Goal: Transaction & Acquisition: Download file/media

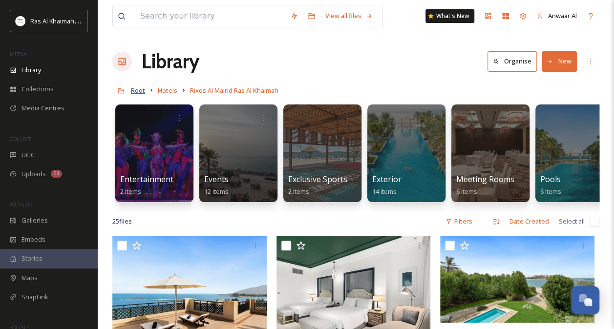
click at [143, 88] on span "Root" at bounding box center [138, 90] width 14 height 9
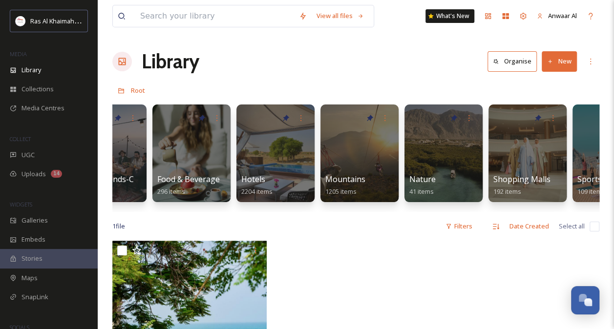
scroll to position [0, 472]
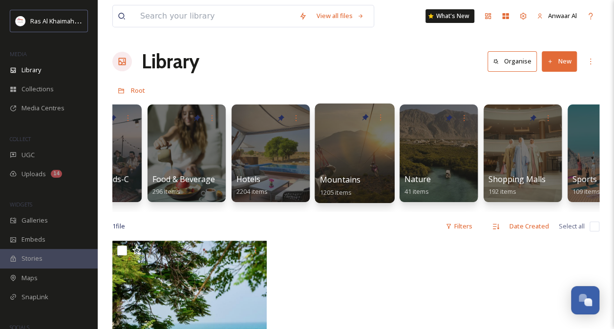
click at [361, 157] on div at bounding box center [354, 154] width 80 height 100
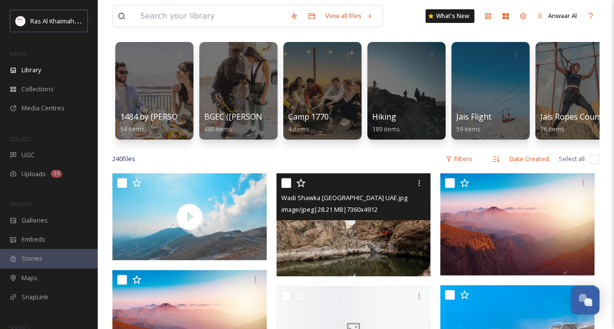
scroll to position [156, 0]
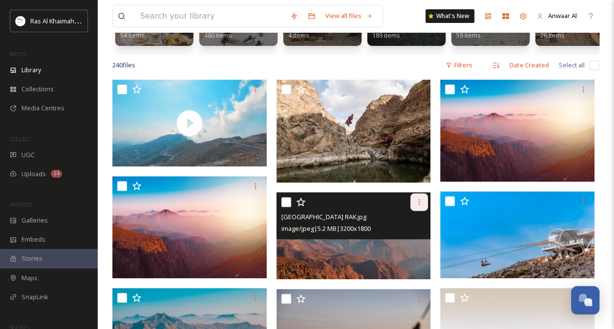
click at [420, 206] on icon at bounding box center [419, 202] width 8 height 8
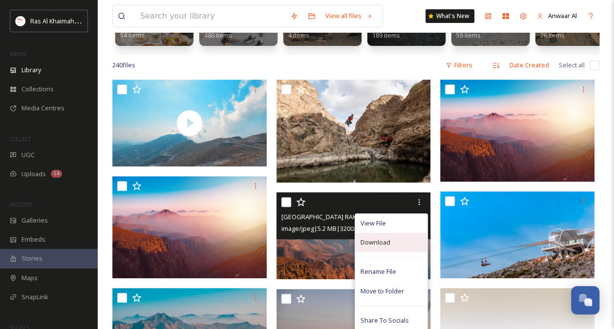
click at [389, 252] on div "Download" at bounding box center [391, 242] width 72 height 19
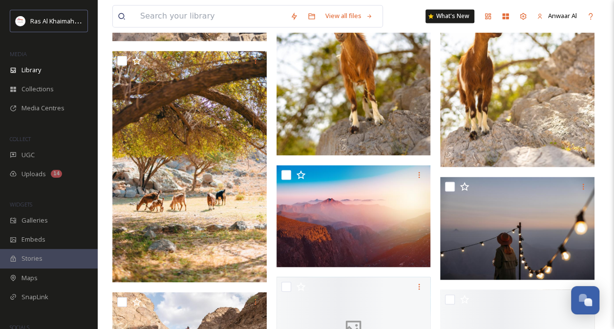
scroll to position [860, 0]
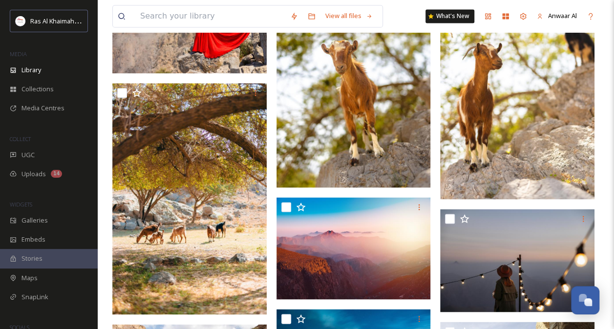
scroll to position [827, 0]
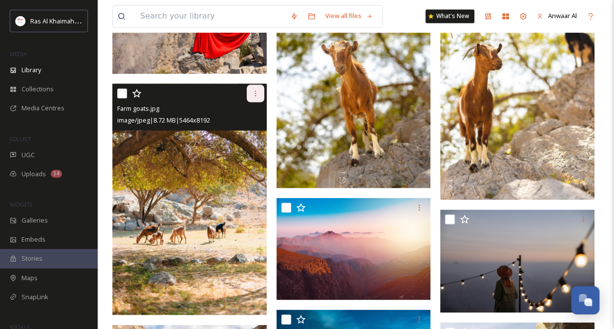
click at [252, 97] on icon at bounding box center [255, 93] width 8 height 8
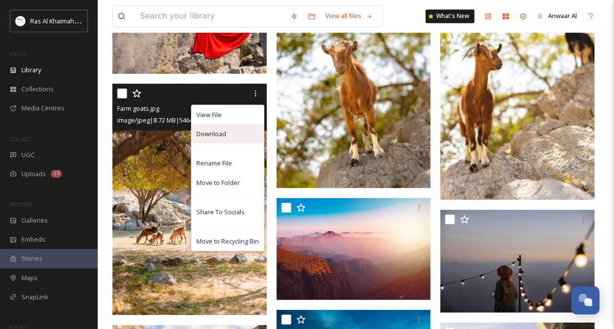
click at [230, 143] on div "Download" at bounding box center [227, 133] width 72 height 19
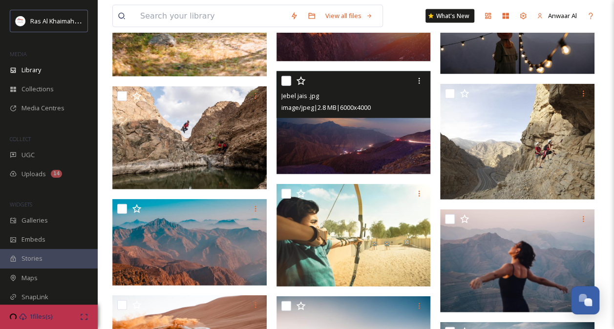
scroll to position [1066, 0]
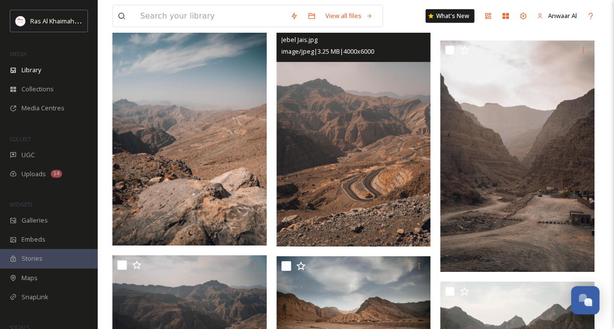
scroll to position [1576, 0]
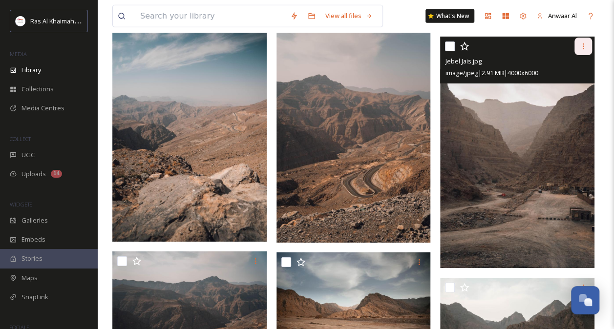
click at [581, 50] on icon at bounding box center [583, 46] width 8 height 8
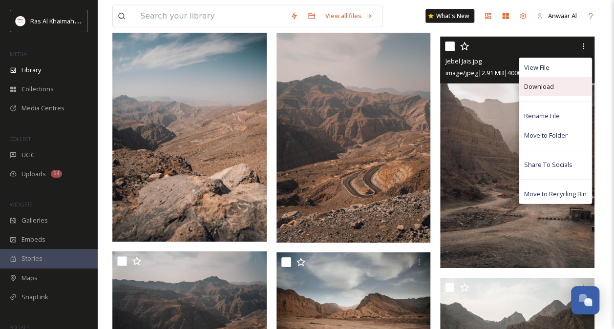
click at [551, 91] on span "Download" at bounding box center [539, 86] width 30 height 9
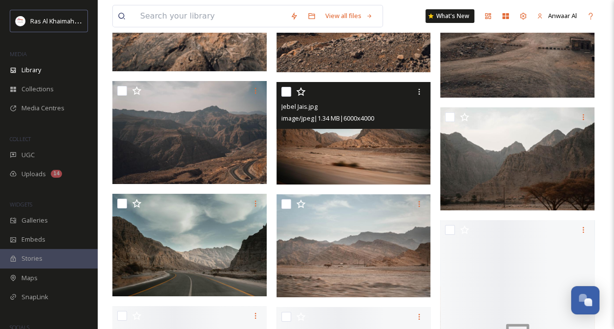
scroll to position [1747, 0]
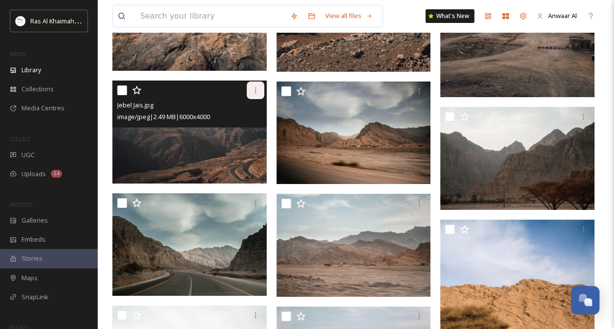
click at [253, 94] on icon at bounding box center [255, 90] width 8 height 8
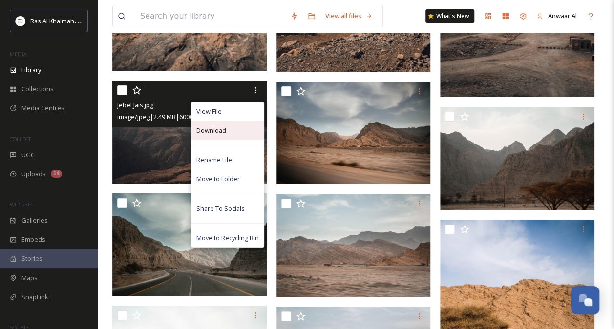
click at [226, 140] on div "Download" at bounding box center [227, 130] width 72 height 19
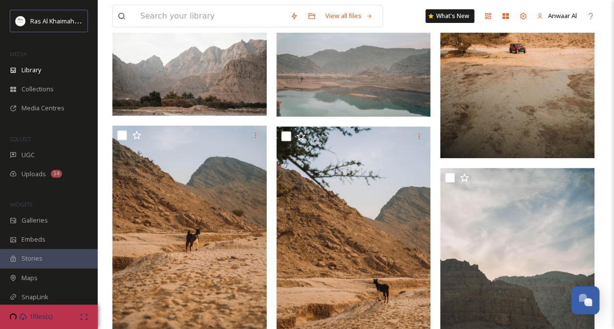
scroll to position [2335, 0]
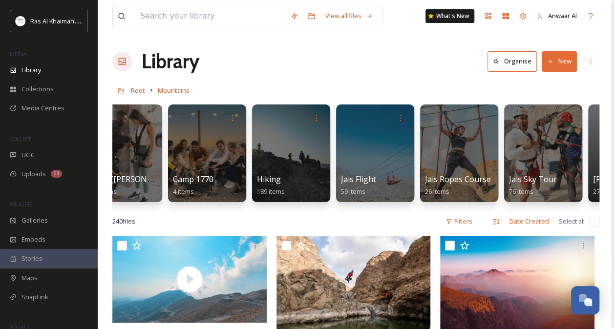
scroll to position [0, 120]
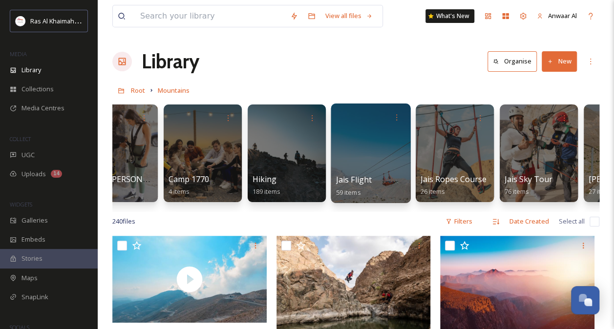
click at [368, 163] on div at bounding box center [371, 154] width 80 height 100
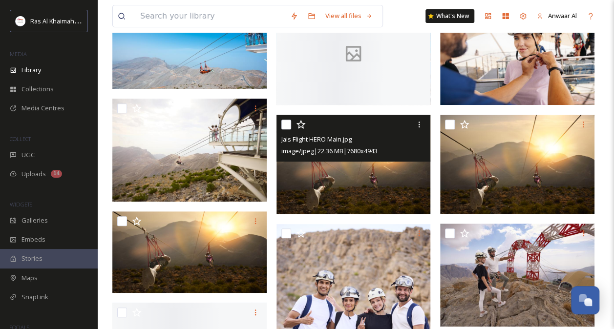
scroll to position [132, 0]
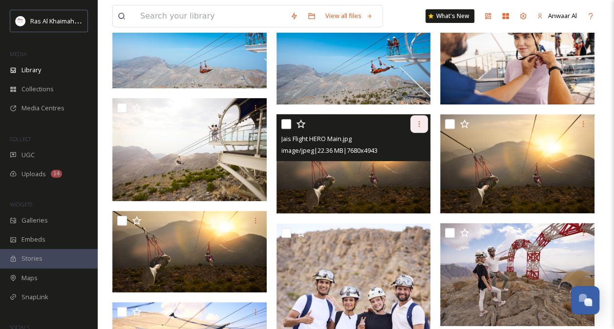
click at [418, 124] on icon at bounding box center [419, 124] width 8 height 8
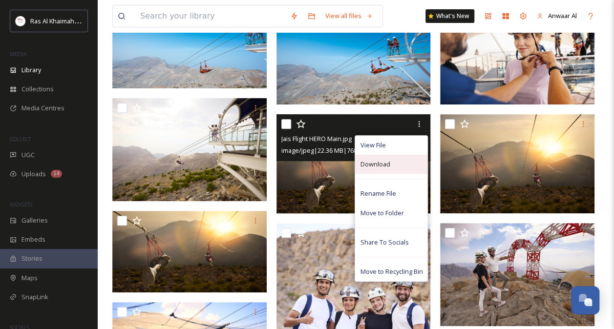
click at [382, 164] on span "Download" at bounding box center [375, 164] width 30 height 9
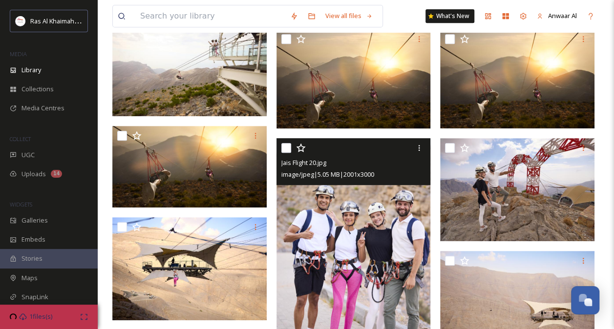
scroll to position [130, 0]
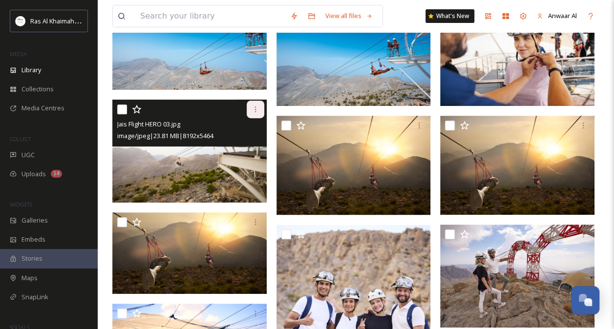
click at [253, 108] on icon at bounding box center [255, 109] width 8 height 8
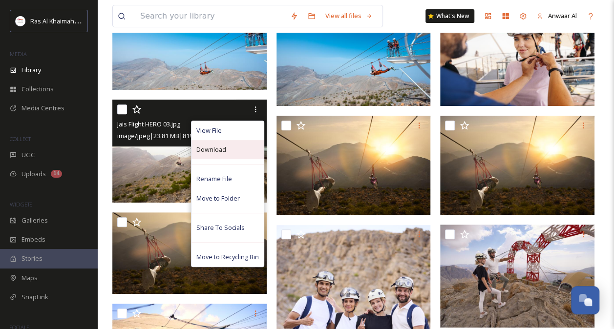
click at [231, 149] on div "Download" at bounding box center [227, 149] width 72 height 19
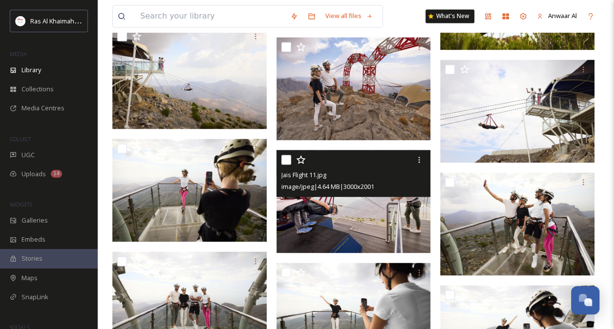
scroll to position [746, 0]
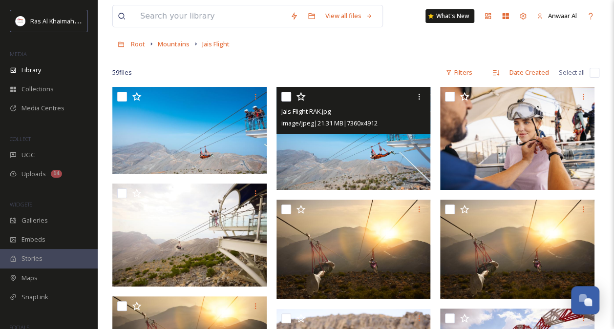
scroll to position [0, 0]
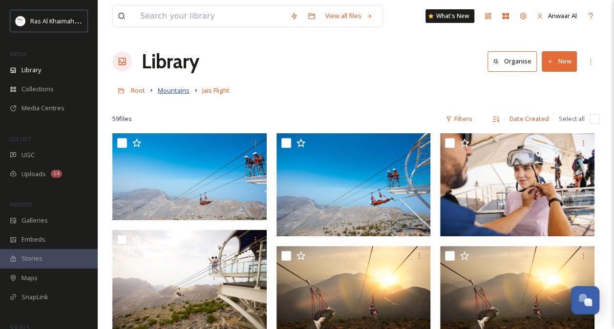
click at [166, 91] on span "Mountains" at bounding box center [174, 90] width 32 height 9
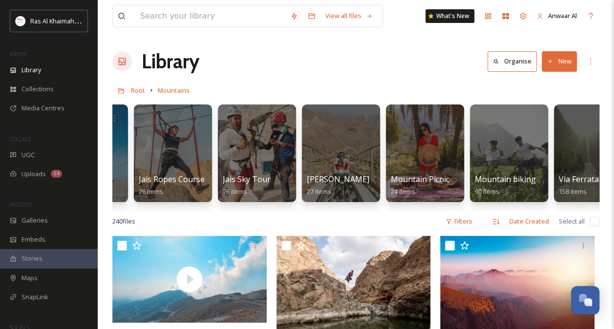
scroll to position [0, 437]
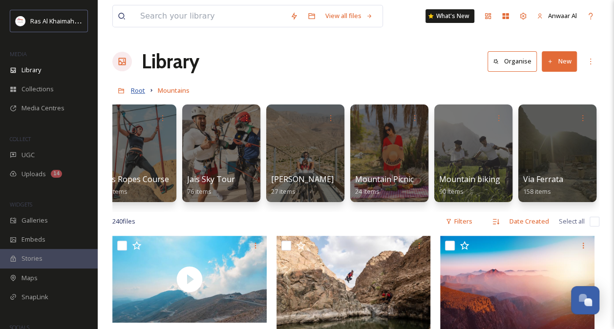
click at [136, 88] on span "Root" at bounding box center [138, 90] width 14 height 9
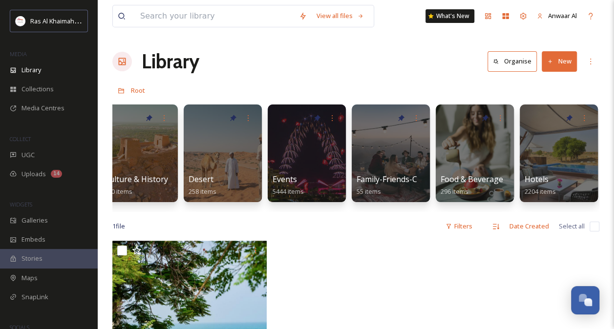
scroll to position [0, 208]
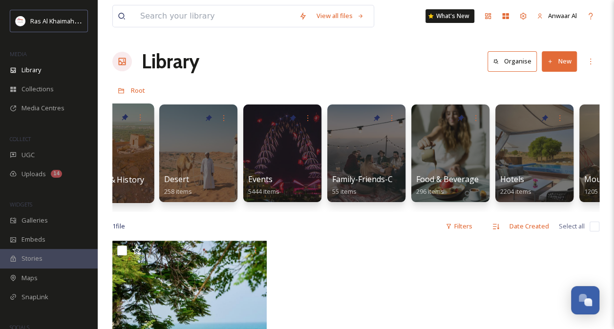
click at [136, 158] on div at bounding box center [114, 154] width 80 height 100
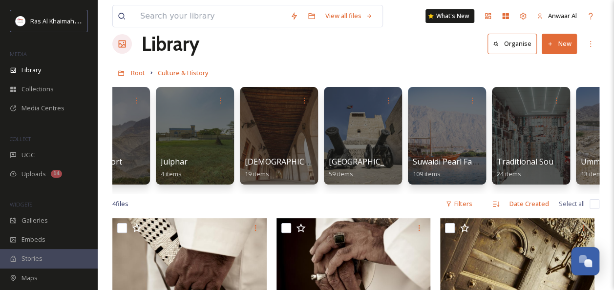
scroll to position [0, 269]
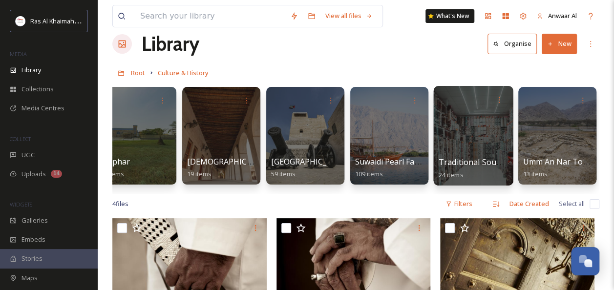
click at [481, 136] on div at bounding box center [473, 136] width 80 height 100
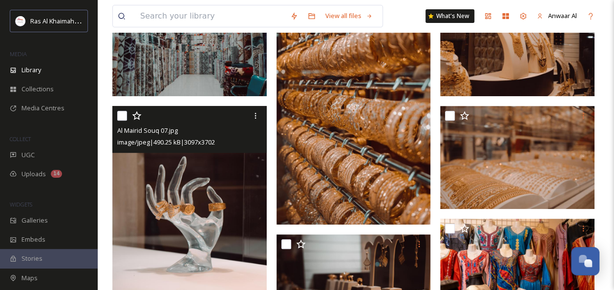
scroll to position [119, 0]
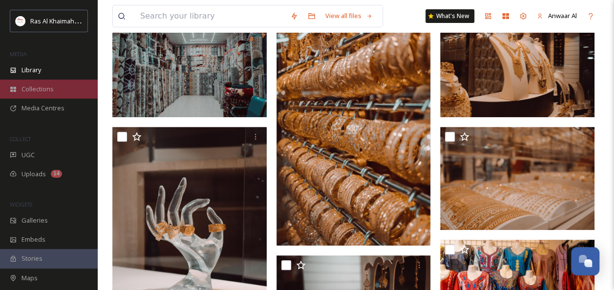
click at [42, 91] on span "Collections" at bounding box center [37, 88] width 32 height 9
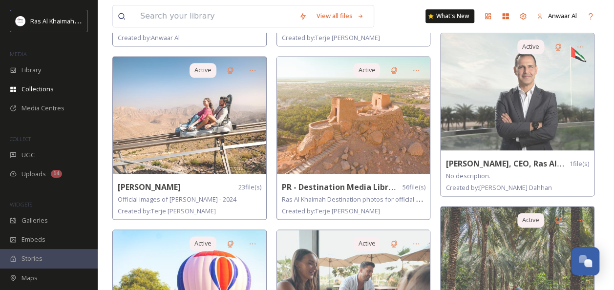
scroll to position [577, 0]
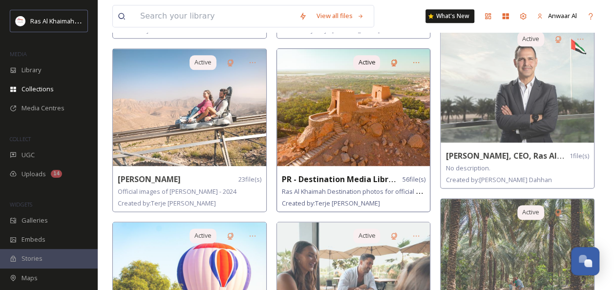
click at [325, 143] on img at bounding box center [353, 107] width 153 height 117
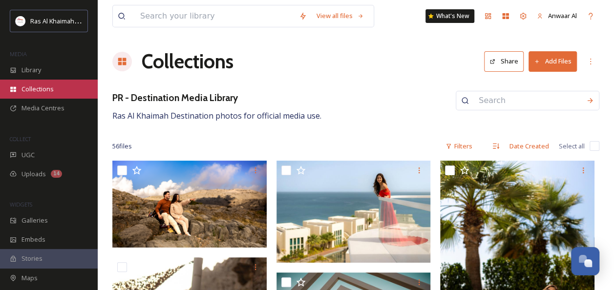
click at [41, 87] on span "Collections" at bounding box center [37, 88] width 32 height 9
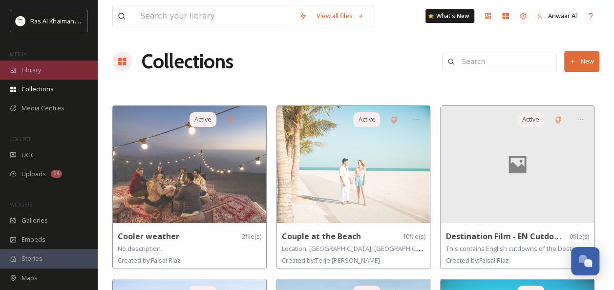
click at [47, 71] on div "Library" at bounding box center [49, 70] width 98 height 19
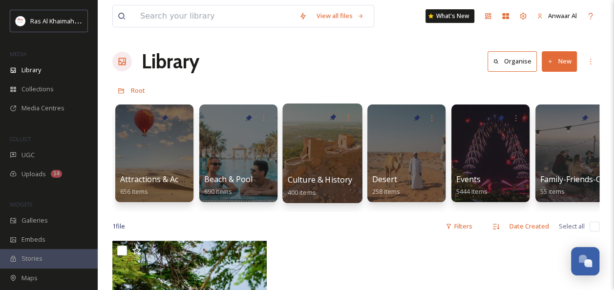
click at [316, 156] on div at bounding box center [322, 154] width 80 height 100
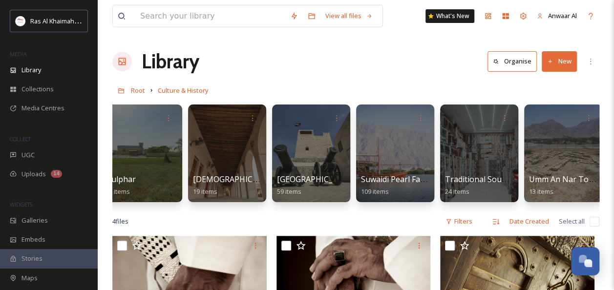
scroll to position [0, 269]
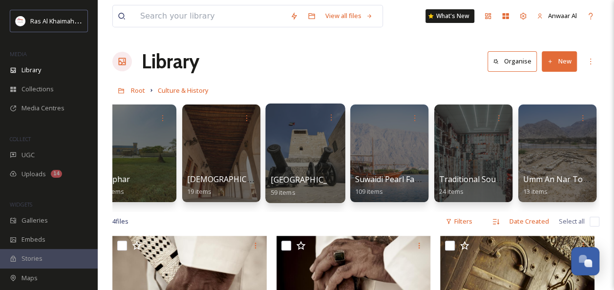
click at [315, 162] on div at bounding box center [305, 154] width 80 height 100
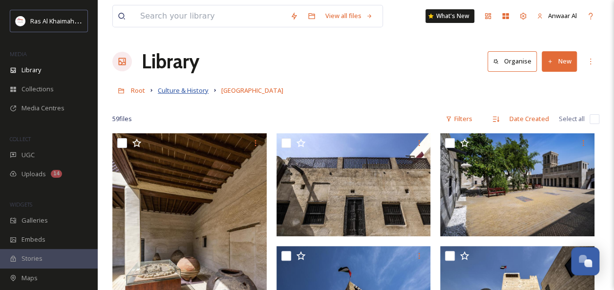
click at [184, 90] on span "Culture & History" at bounding box center [183, 90] width 51 height 9
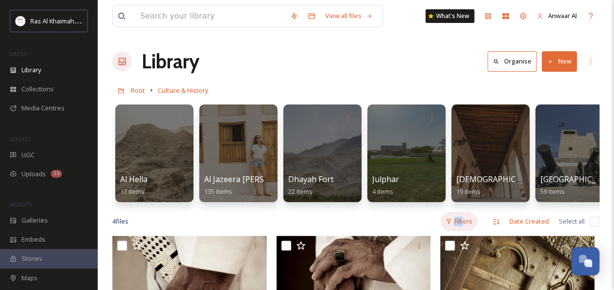
drag, startPoint x: 341, startPoint y: 221, endPoint x: 463, endPoint y: 227, distance: 122.2
click at [463, 227] on div "4 file s Filters Date Created Select all" at bounding box center [355, 221] width 487 height 19
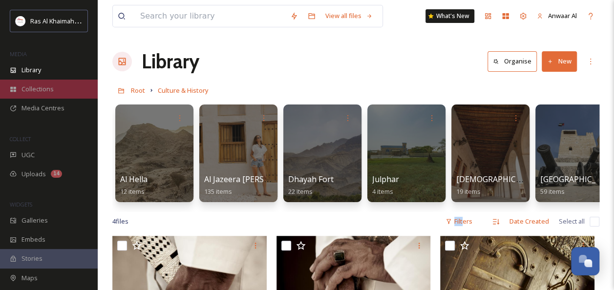
click at [47, 85] on span "Collections" at bounding box center [37, 88] width 32 height 9
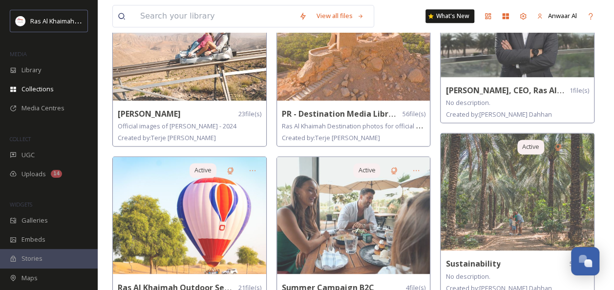
scroll to position [682, 0]
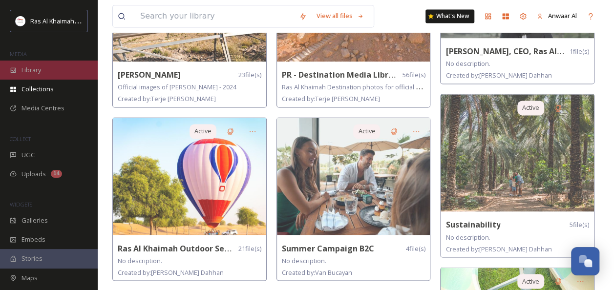
click at [33, 66] on span "Library" at bounding box center [31, 69] width 20 height 9
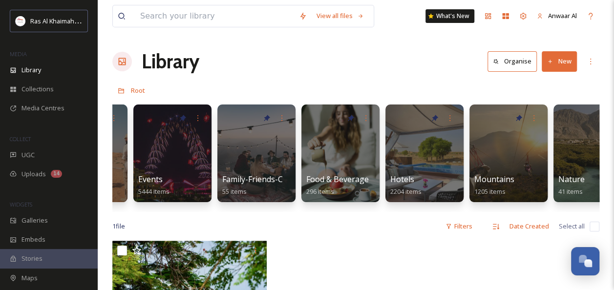
scroll to position [0, 320]
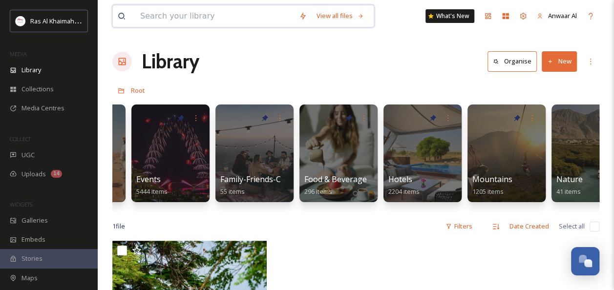
click at [204, 15] on input at bounding box center [214, 15] width 159 height 21
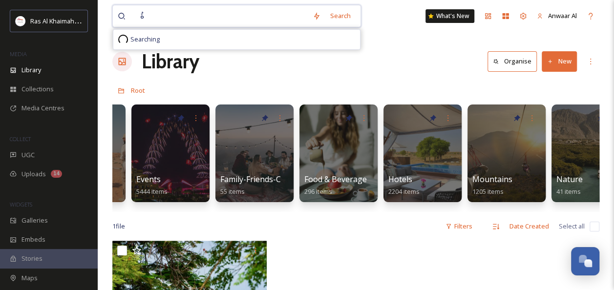
type input "ُ"
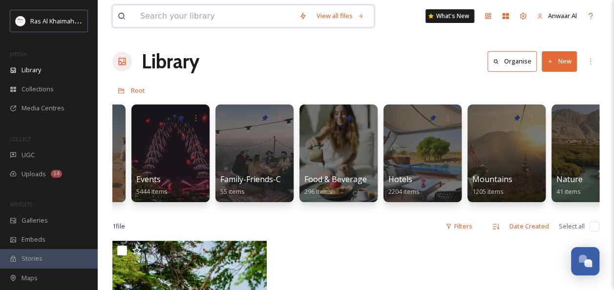
type input "ث"
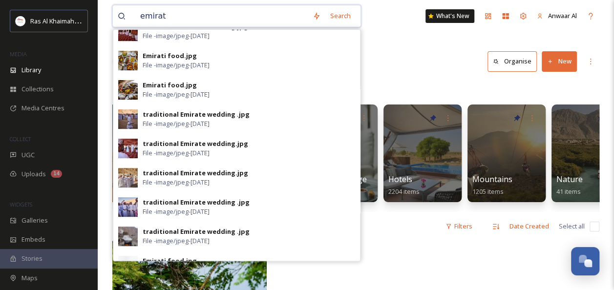
scroll to position [189, 0]
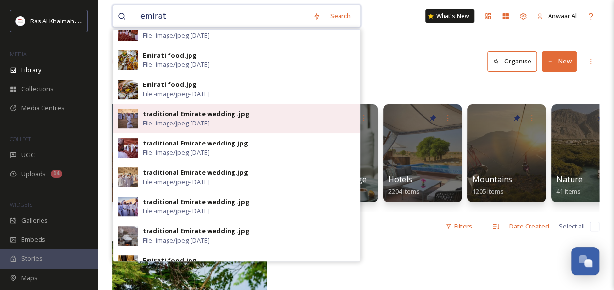
type input "emirat"
click at [198, 119] on span "File - image/jpeg - Feb 22 2018" at bounding box center [176, 123] width 67 height 9
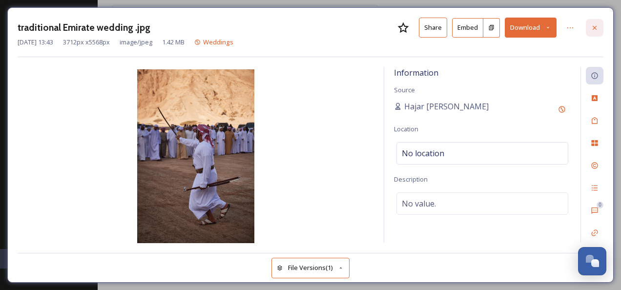
click at [602, 25] on div at bounding box center [595, 28] width 18 height 18
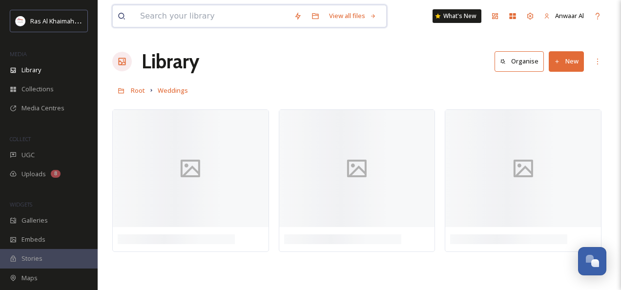
click at [177, 13] on input at bounding box center [212, 15] width 154 height 21
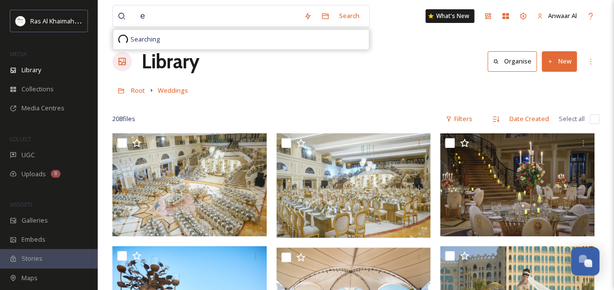
click at [337, 111] on div "208 file s Filters Date Created Select all" at bounding box center [355, 118] width 487 height 19
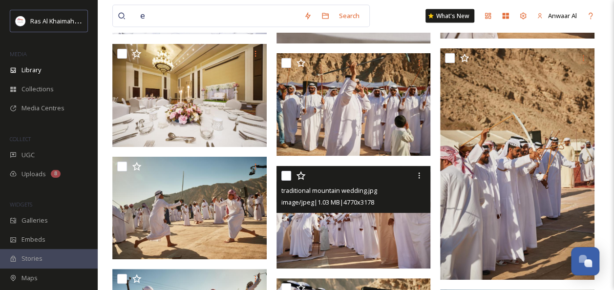
scroll to position [2801, 0]
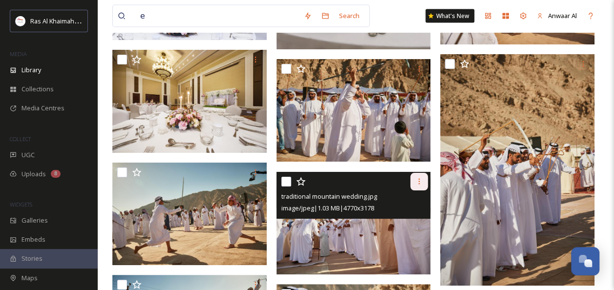
click at [420, 182] on icon at bounding box center [419, 182] width 8 height 8
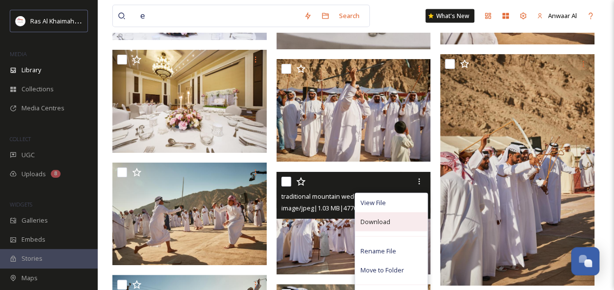
click at [386, 226] on span "Download" at bounding box center [375, 221] width 30 height 9
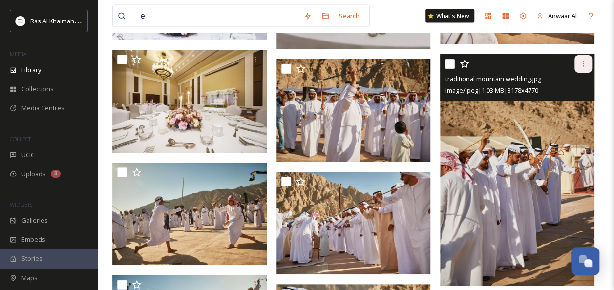
click at [586, 65] on icon at bounding box center [583, 64] width 8 height 8
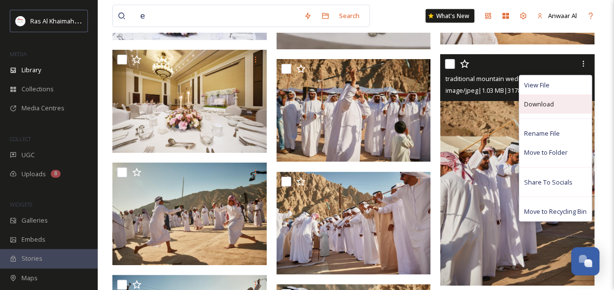
click at [534, 105] on span "Download" at bounding box center [539, 104] width 30 height 9
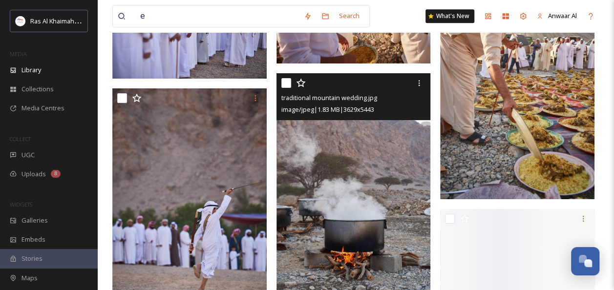
scroll to position [5817, 0]
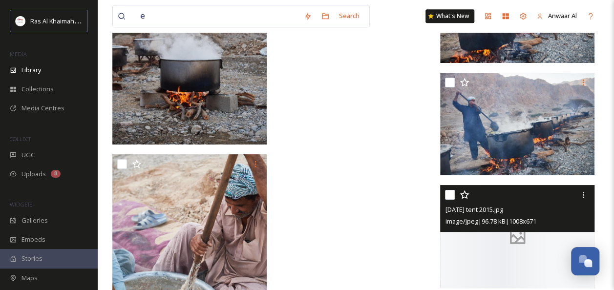
scroll to position [9641, 0]
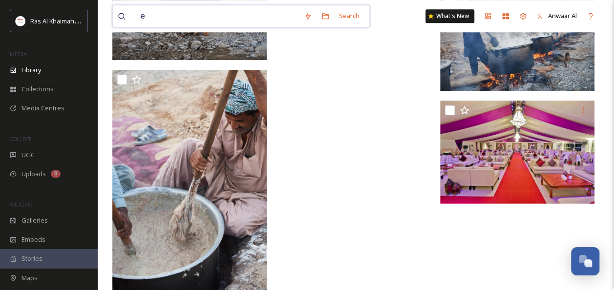
click at [169, 14] on input "e" at bounding box center [217, 15] width 164 height 21
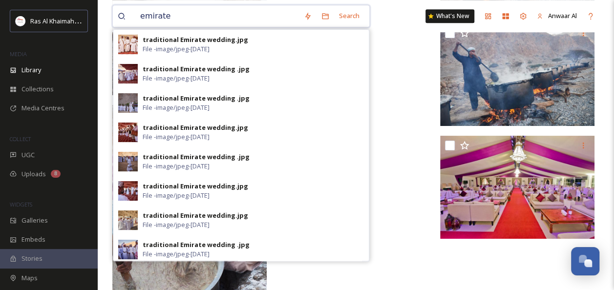
scroll to position [9605, 0]
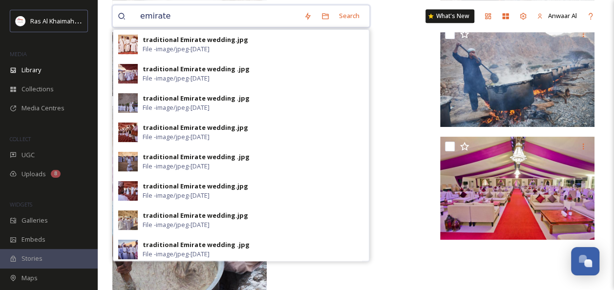
drag, startPoint x: 177, startPoint y: 16, endPoint x: 129, endPoint y: 18, distance: 47.9
click at [129, 18] on div "emirate" at bounding box center [208, 15] width 181 height 21
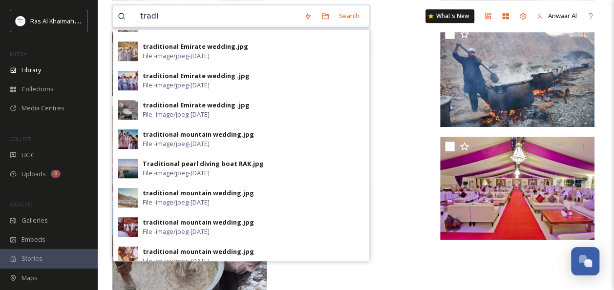
scroll to position [355, 0]
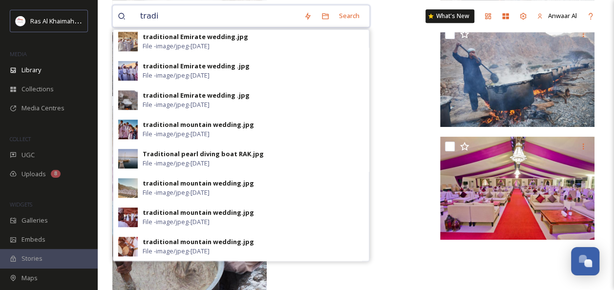
drag, startPoint x: 162, startPoint y: 18, endPoint x: 127, endPoint y: 11, distance: 34.8
click at [127, 11] on div "tradi" at bounding box center [208, 15] width 181 height 21
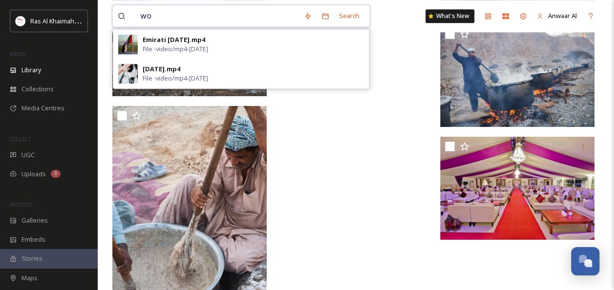
type input "w"
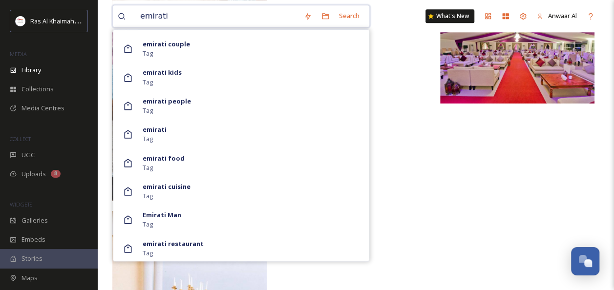
scroll to position [612, 0]
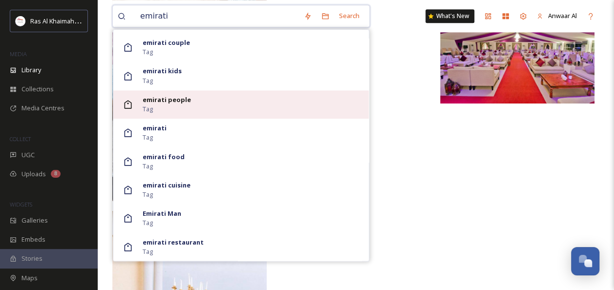
type input "emirati"
click at [178, 103] on strong "emirati people" at bounding box center [167, 99] width 48 height 9
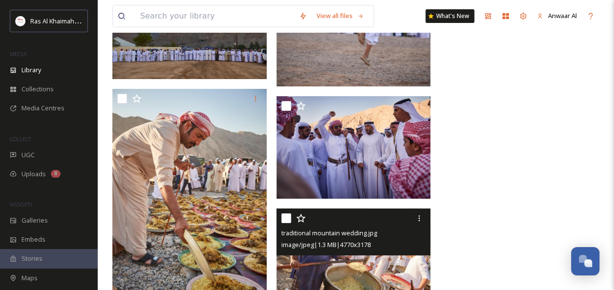
scroll to position [3738, 0]
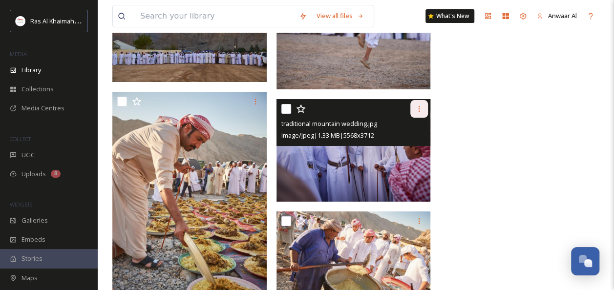
click at [420, 108] on icon at bounding box center [419, 109] width 8 height 8
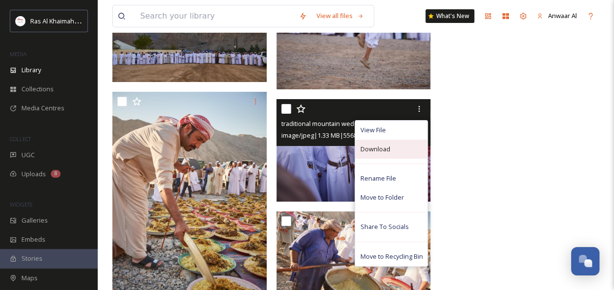
click at [384, 151] on span "Download" at bounding box center [375, 149] width 30 height 9
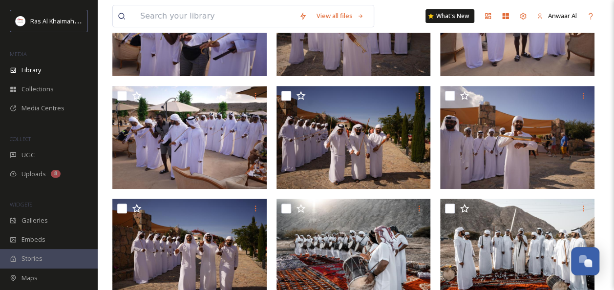
scroll to position [0, 0]
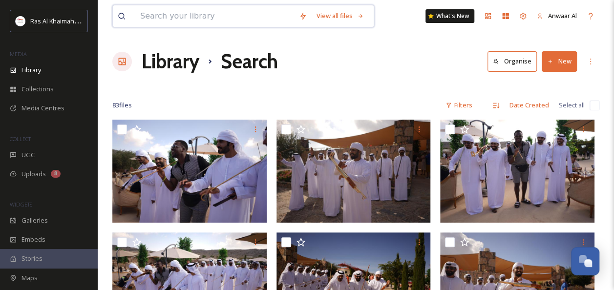
click at [147, 18] on input at bounding box center [214, 15] width 159 height 21
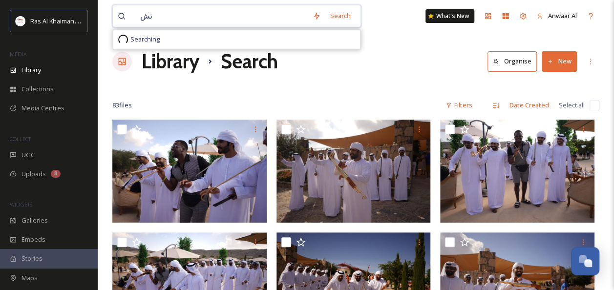
type input "ت"
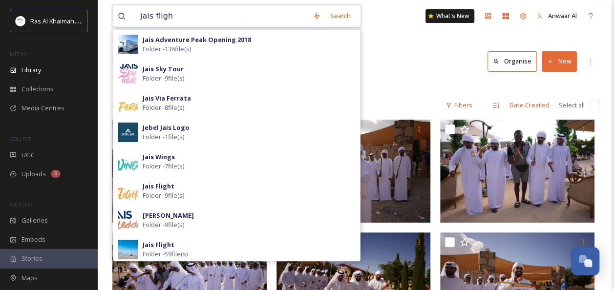
type input "jais flight"
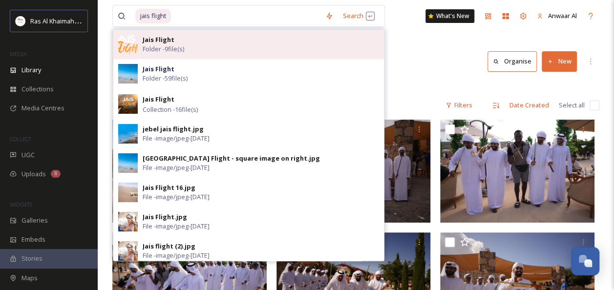
click at [173, 52] on span "Folder - 9 file(s)" at bounding box center [164, 48] width 42 height 9
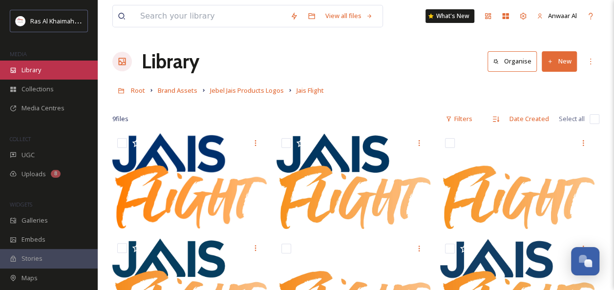
click at [37, 71] on span "Library" at bounding box center [31, 69] width 20 height 9
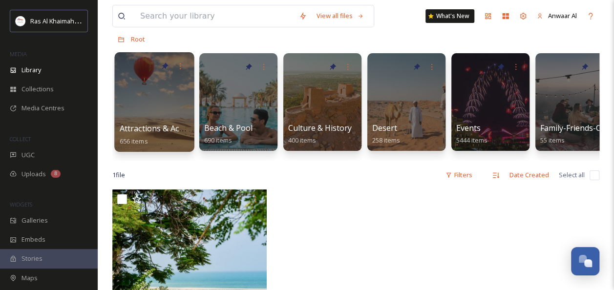
click at [160, 112] on div at bounding box center [154, 102] width 80 height 100
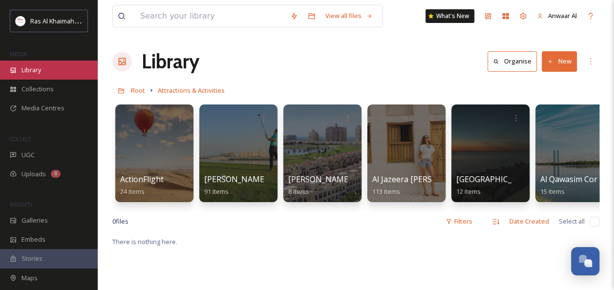
click at [35, 66] on span "Library" at bounding box center [31, 69] width 20 height 9
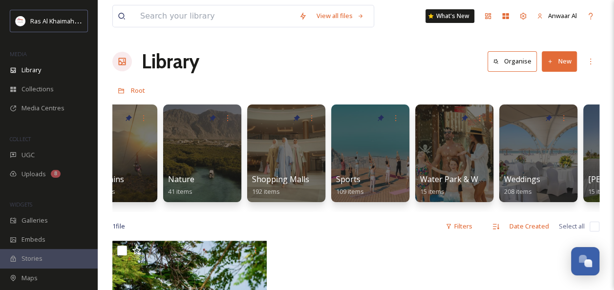
scroll to position [0, 697]
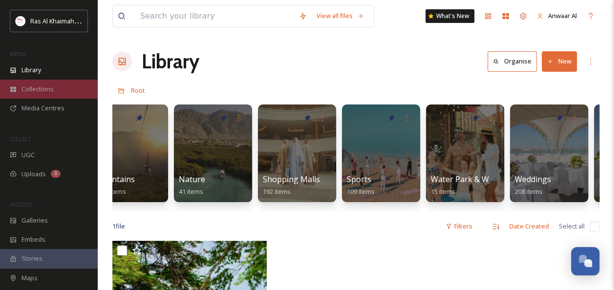
click at [46, 93] on span "Collections" at bounding box center [37, 88] width 32 height 9
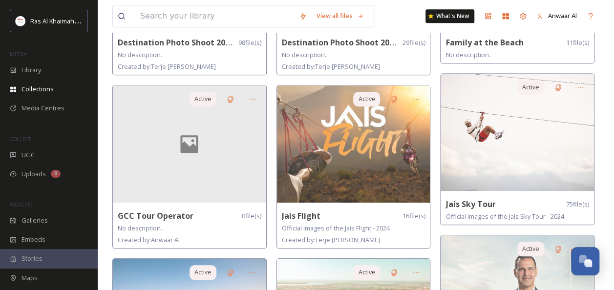
scroll to position [372, 0]
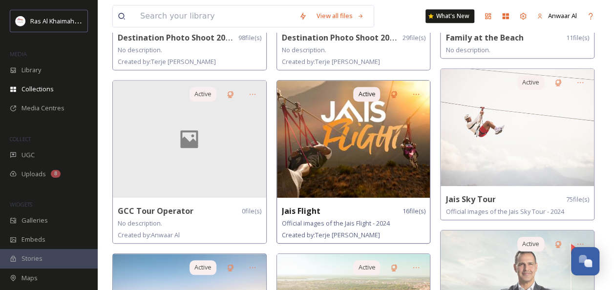
click at [358, 171] on img at bounding box center [353, 139] width 153 height 117
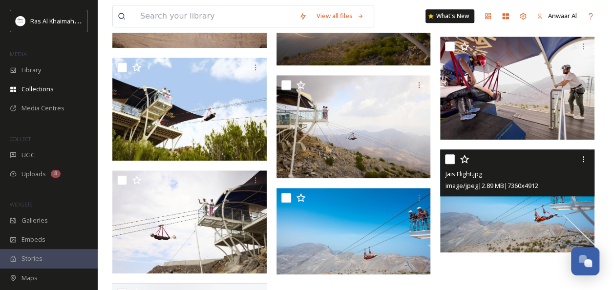
scroll to position [420, 0]
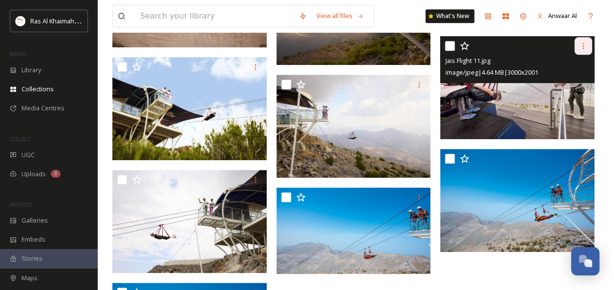
click at [584, 42] on icon at bounding box center [583, 46] width 8 height 8
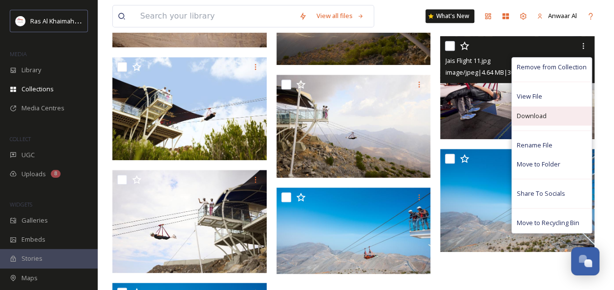
click at [542, 112] on span "Download" at bounding box center [532, 115] width 30 height 9
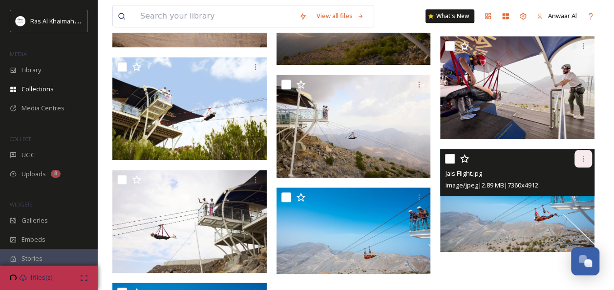
click at [584, 155] on icon at bounding box center [583, 159] width 8 height 8
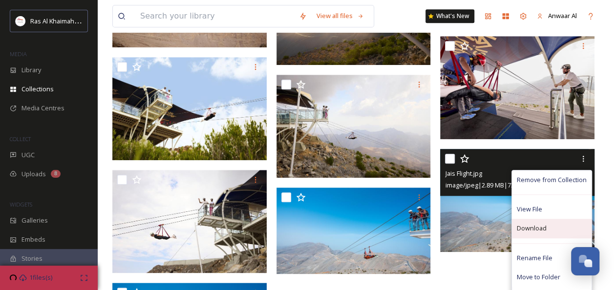
click at [531, 226] on span "Download" at bounding box center [532, 228] width 30 height 9
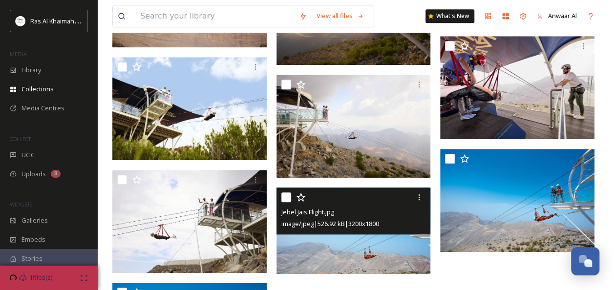
scroll to position [520, 0]
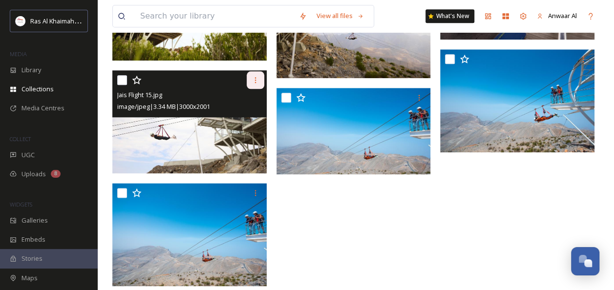
click at [252, 80] on icon at bounding box center [255, 80] width 8 height 8
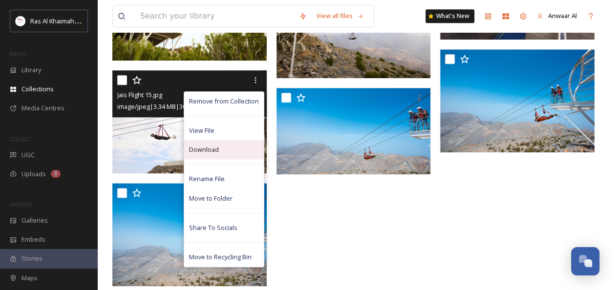
click at [213, 147] on span "Download" at bounding box center [204, 149] width 30 height 9
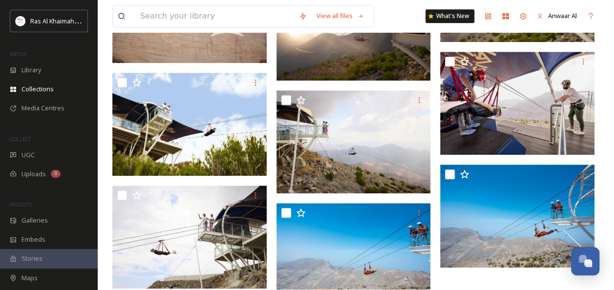
scroll to position [403, 0]
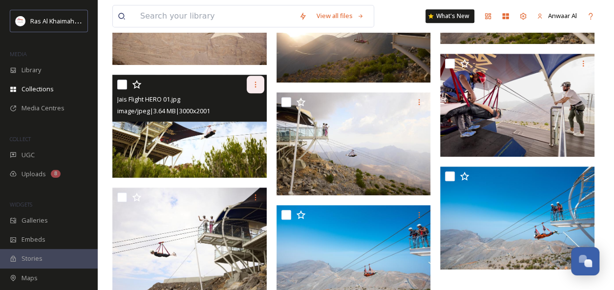
click at [251, 81] on icon at bounding box center [255, 85] width 8 height 8
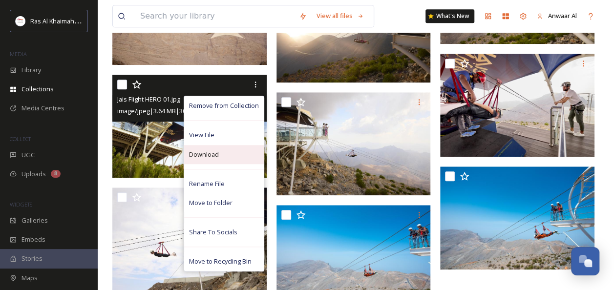
click at [224, 153] on div "Download" at bounding box center [224, 154] width 80 height 19
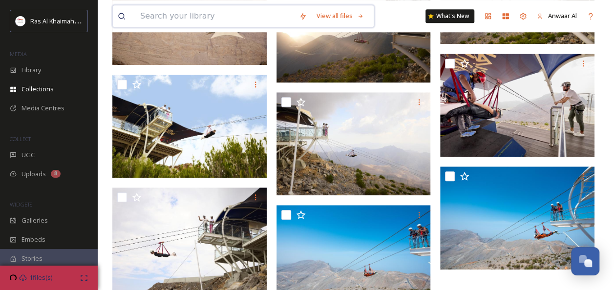
click at [161, 14] on input at bounding box center [214, 15] width 159 height 21
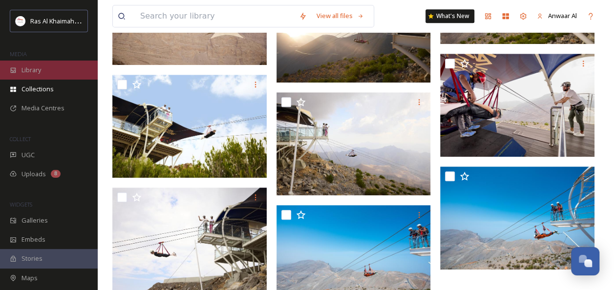
click at [42, 72] on div "Library" at bounding box center [49, 70] width 98 height 19
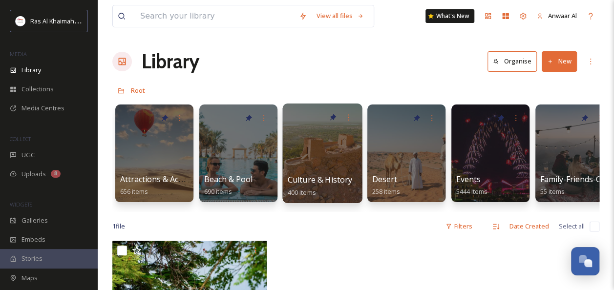
click at [333, 156] on div at bounding box center [322, 154] width 80 height 100
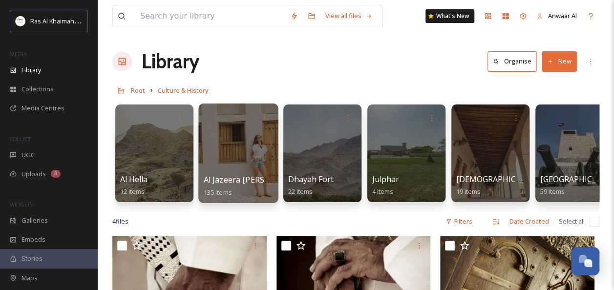
click at [235, 162] on div at bounding box center [238, 154] width 80 height 100
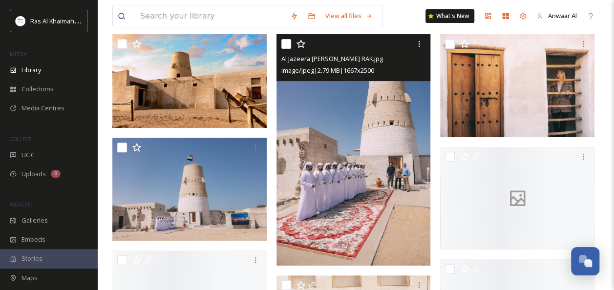
scroll to position [100, 0]
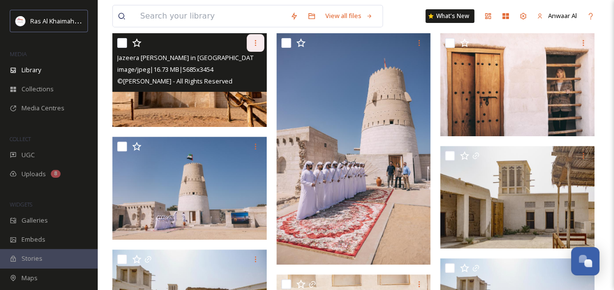
click at [256, 44] on icon at bounding box center [255, 43] width 8 height 8
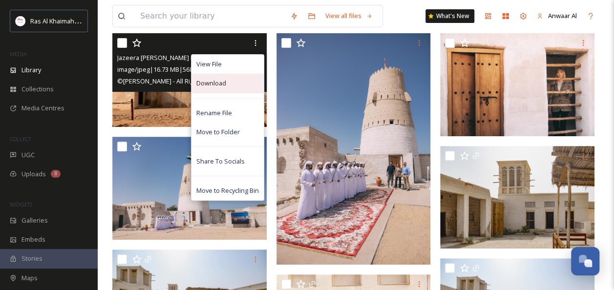
click at [241, 84] on div "Download" at bounding box center [227, 83] width 72 height 19
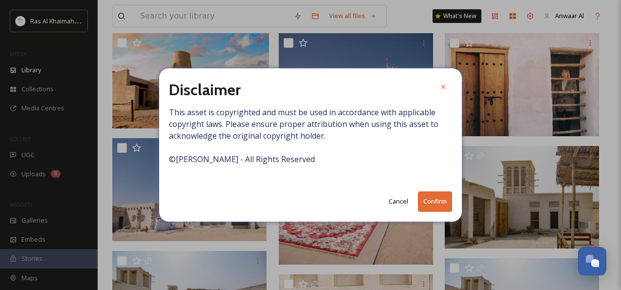
click at [440, 198] on button "Confirm" at bounding box center [435, 201] width 34 height 20
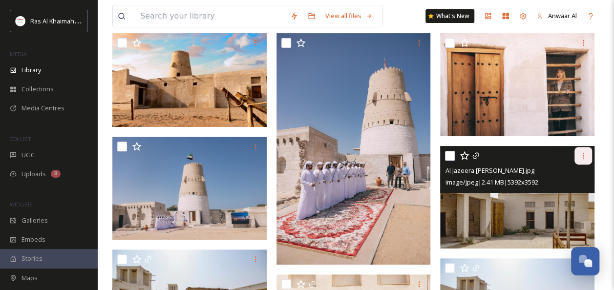
click at [585, 154] on icon at bounding box center [583, 156] width 8 height 8
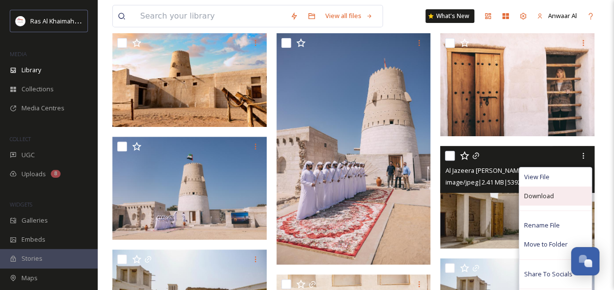
click at [546, 193] on span "Download" at bounding box center [539, 195] width 30 height 9
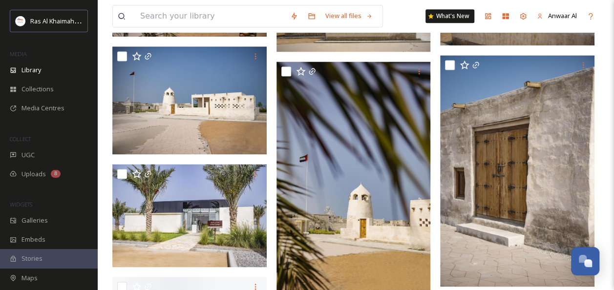
scroll to position [644, 0]
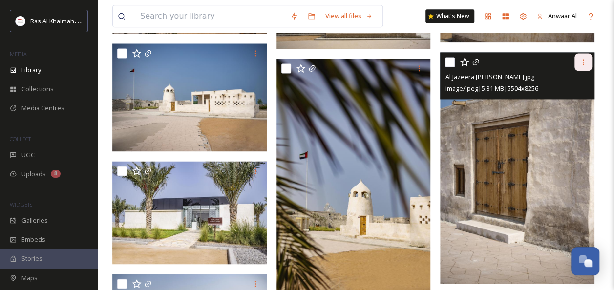
click at [581, 64] on icon at bounding box center [583, 62] width 8 height 8
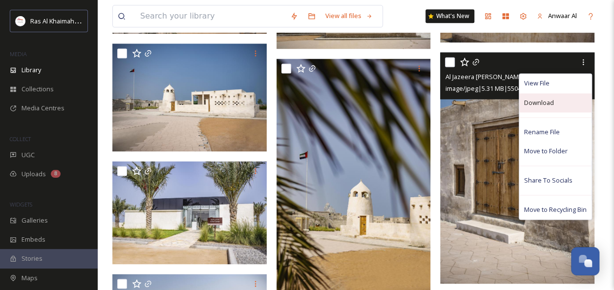
click at [544, 109] on div "Download" at bounding box center [555, 102] width 72 height 19
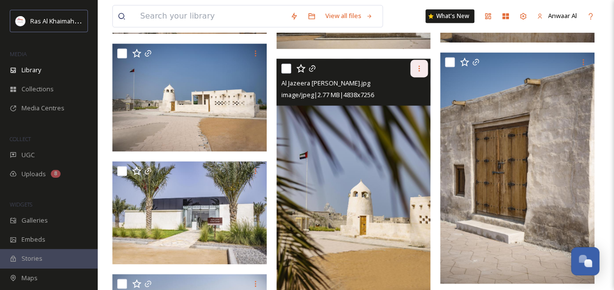
click at [421, 69] on icon at bounding box center [419, 68] width 8 height 8
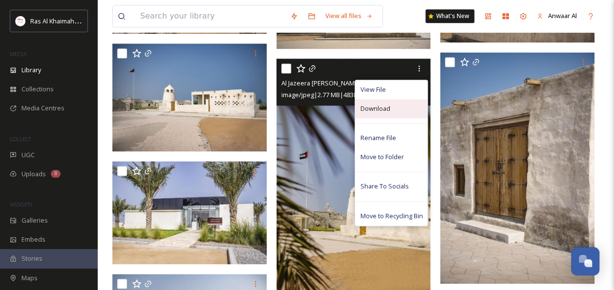
click at [384, 111] on span "Download" at bounding box center [375, 108] width 30 height 9
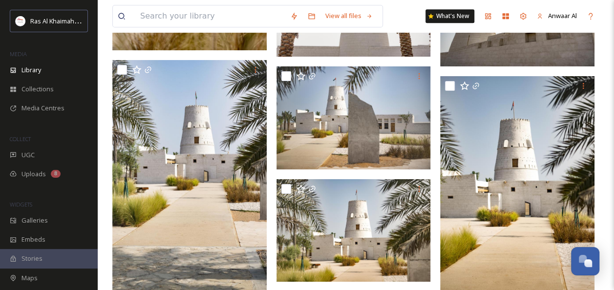
scroll to position [2255, 0]
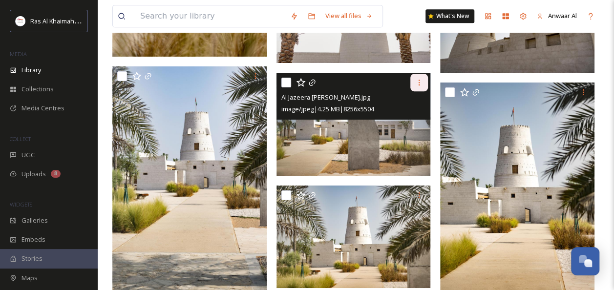
click at [417, 81] on icon at bounding box center [419, 83] width 8 height 8
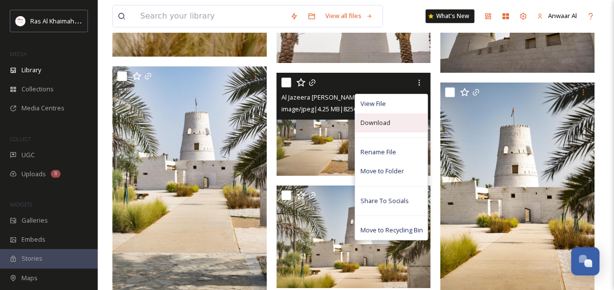
click at [389, 124] on div "Download" at bounding box center [391, 122] width 72 height 19
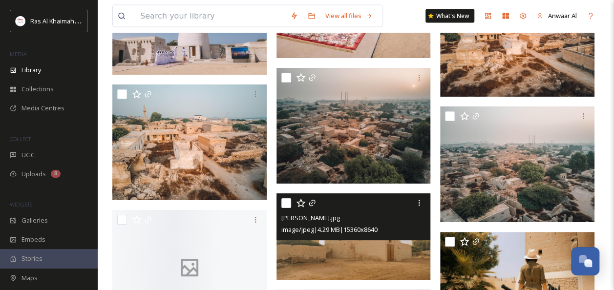
scroll to position [2930, 0]
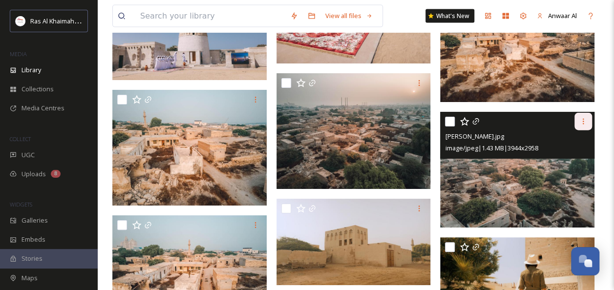
click at [583, 121] on icon at bounding box center [583, 122] width 1 height 6
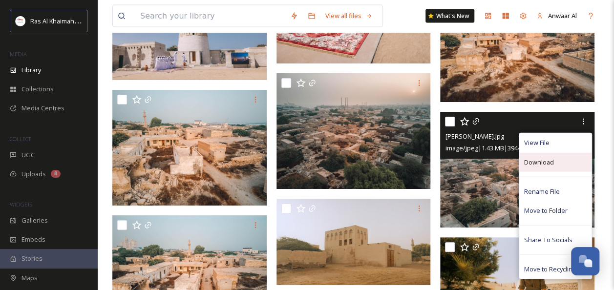
click at [551, 160] on span "Download" at bounding box center [539, 162] width 30 height 9
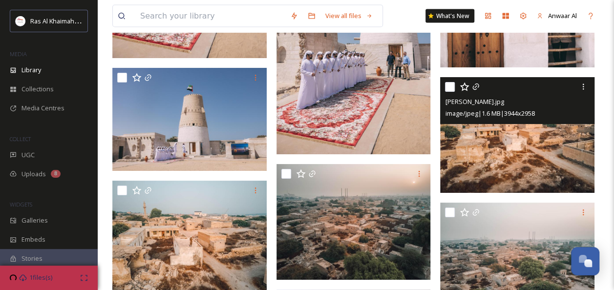
scroll to position [2834, 0]
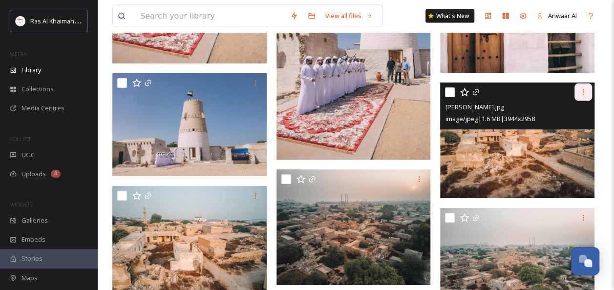
click at [582, 92] on icon at bounding box center [583, 92] width 8 height 8
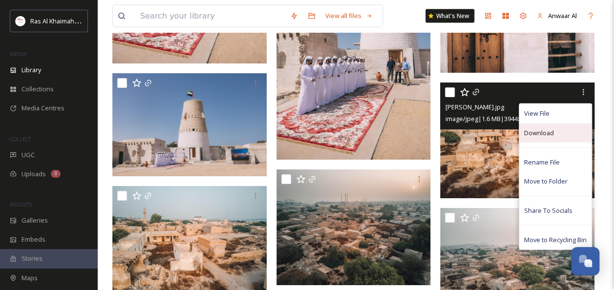
click at [548, 133] on span "Download" at bounding box center [539, 132] width 30 height 9
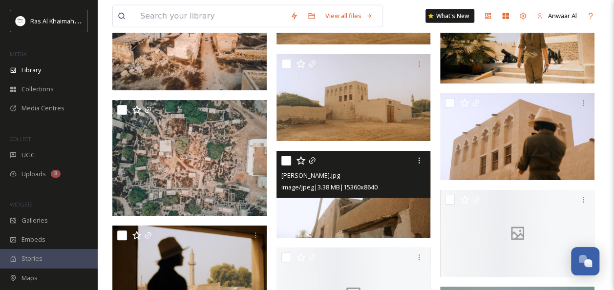
scroll to position [3200, 0]
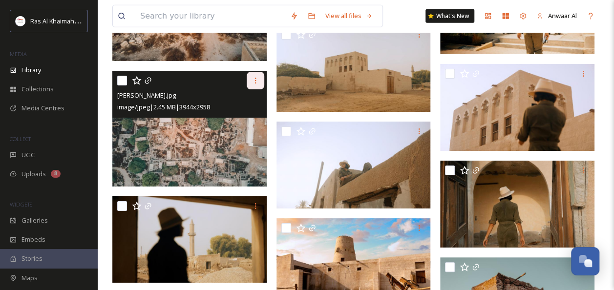
click at [255, 80] on icon at bounding box center [254, 81] width 1 height 6
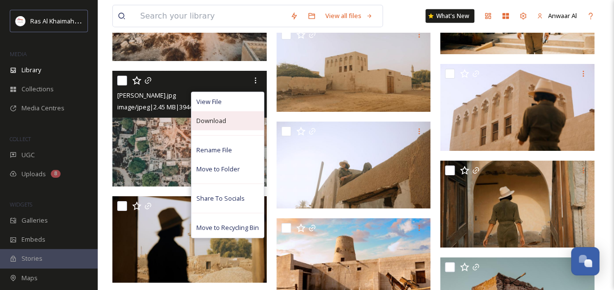
click at [231, 124] on div "Download" at bounding box center [227, 120] width 72 height 19
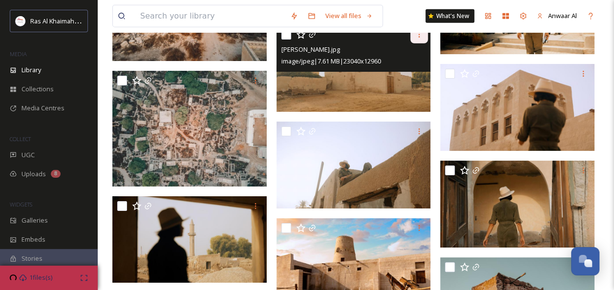
click at [416, 38] on div at bounding box center [419, 35] width 18 height 18
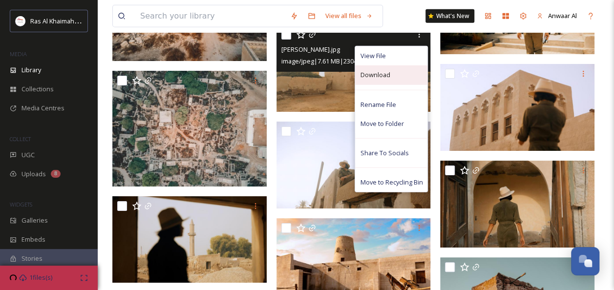
click at [394, 74] on div "Download" at bounding box center [391, 74] width 72 height 19
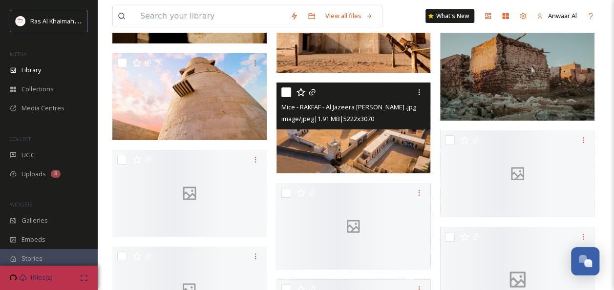
scroll to position [3444, 0]
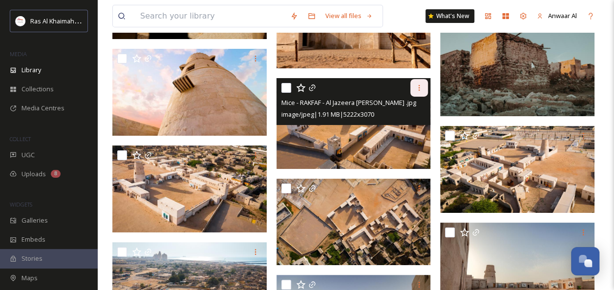
click at [416, 86] on icon at bounding box center [419, 88] width 8 height 8
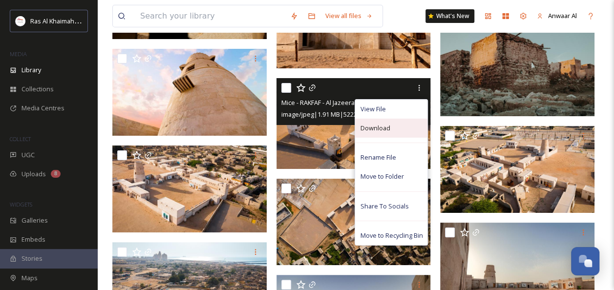
click at [393, 130] on div "Download" at bounding box center [391, 128] width 72 height 19
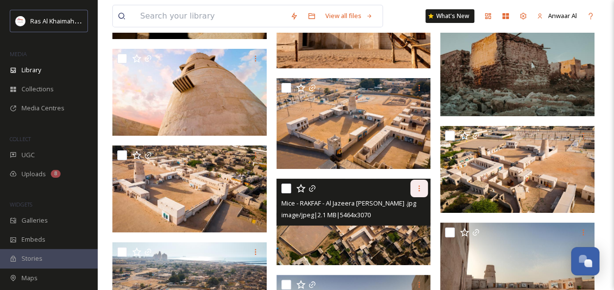
click at [422, 186] on icon at bounding box center [419, 189] width 8 height 8
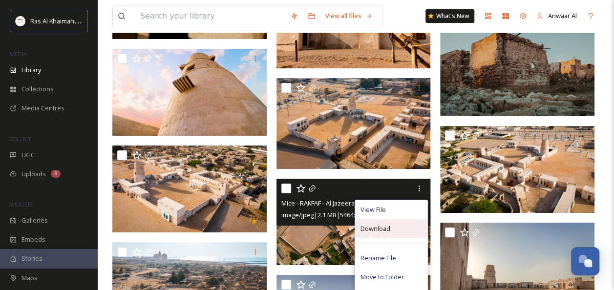
click at [392, 224] on div "Download" at bounding box center [391, 228] width 72 height 19
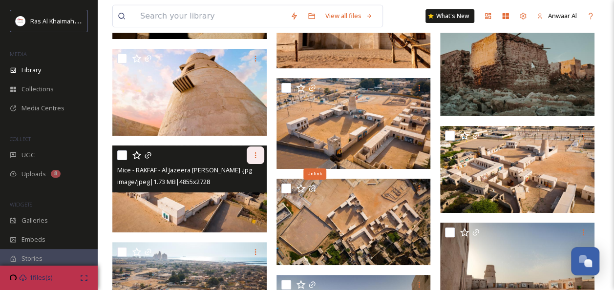
click at [255, 151] on icon at bounding box center [255, 155] width 8 height 8
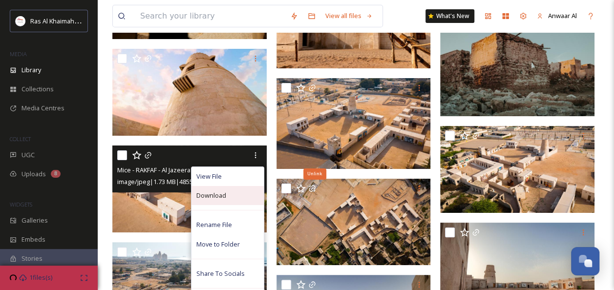
click at [242, 199] on div "Download" at bounding box center [227, 195] width 72 height 19
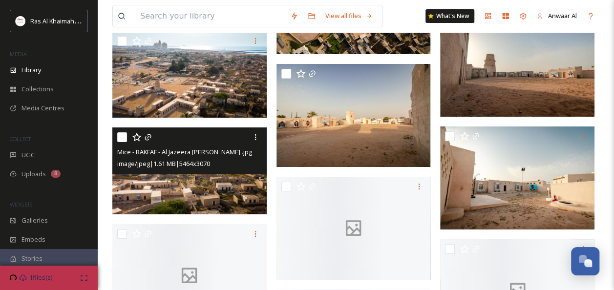
scroll to position [3655, 0]
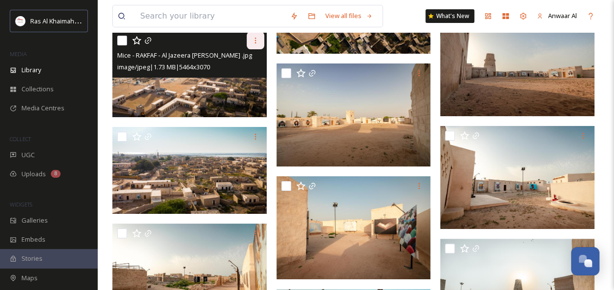
click at [251, 43] on icon at bounding box center [255, 41] width 8 height 8
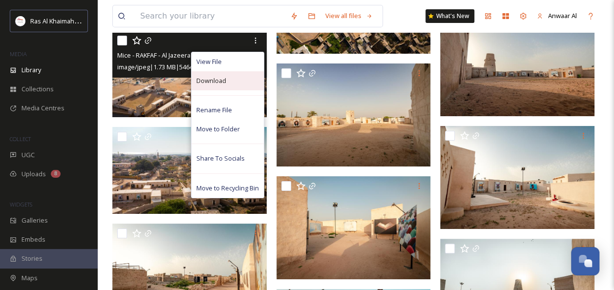
click at [241, 82] on div "Download" at bounding box center [227, 80] width 72 height 19
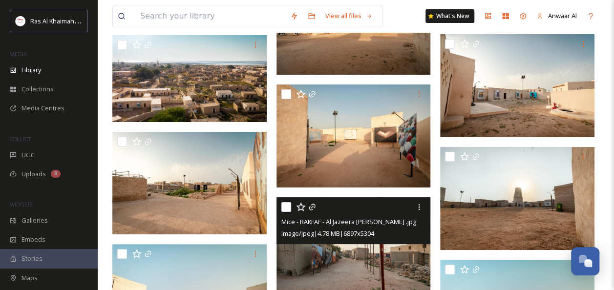
scroll to position [3744, 0]
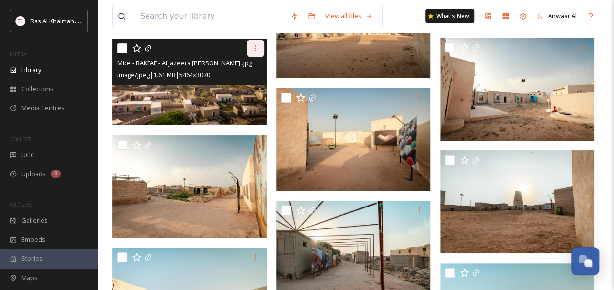
click at [253, 47] on icon at bounding box center [255, 48] width 8 height 8
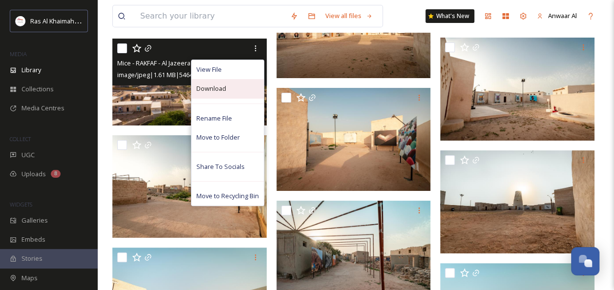
click at [229, 94] on div "Download" at bounding box center [227, 88] width 72 height 19
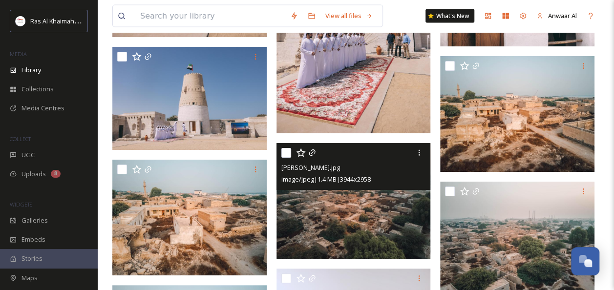
scroll to position [2836, 0]
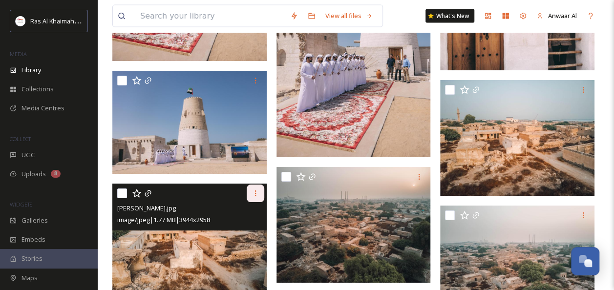
click at [260, 193] on div at bounding box center [256, 194] width 18 height 18
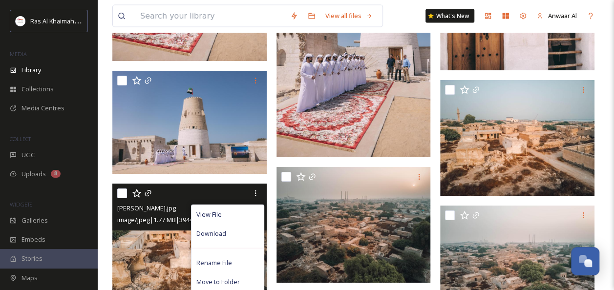
click at [226, 243] on div "View File Download Rename File Move to Folder Share To Socials Move to Recyclin…" at bounding box center [227, 278] width 73 height 147
click at [224, 232] on span "Download" at bounding box center [211, 233] width 30 height 9
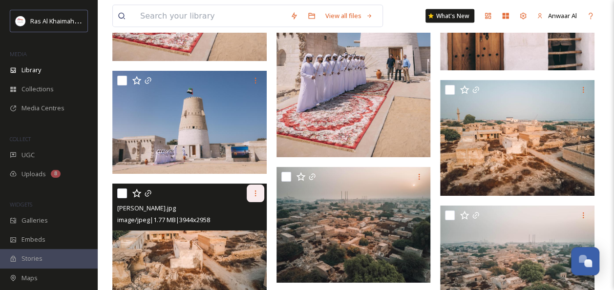
click at [257, 194] on icon at bounding box center [255, 193] width 8 height 8
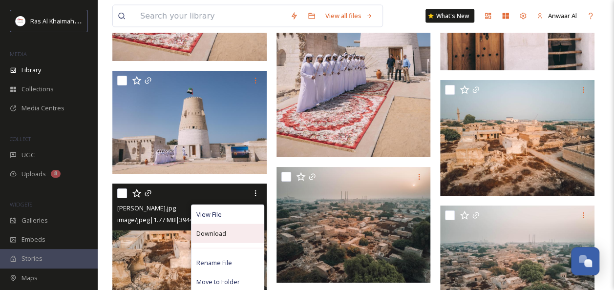
click at [224, 231] on span "Download" at bounding box center [211, 233] width 30 height 9
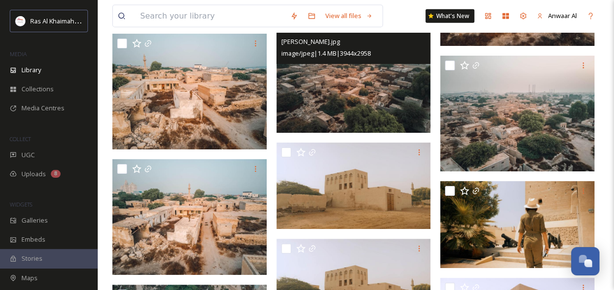
scroll to position [2987, 0]
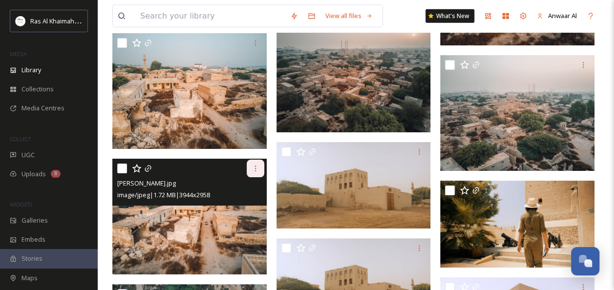
click at [257, 168] on icon at bounding box center [255, 169] width 8 height 8
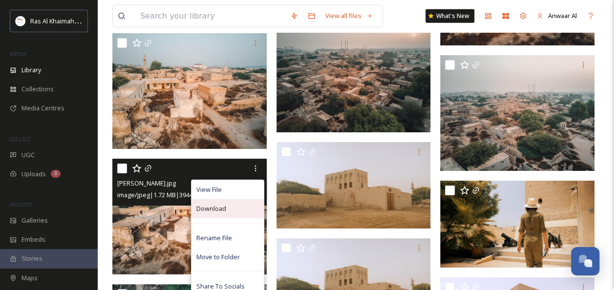
click at [221, 214] on div "Download" at bounding box center [227, 208] width 72 height 19
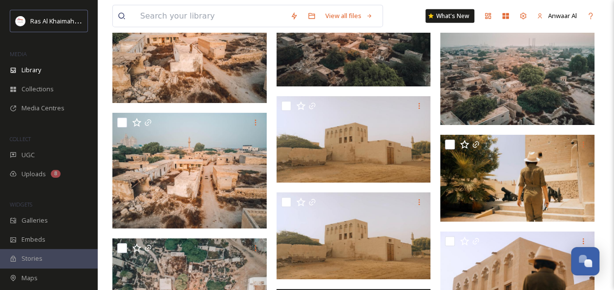
scroll to position [3032, 0]
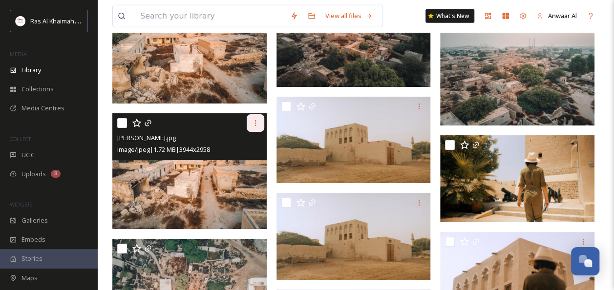
click at [252, 122] on icon at bounding box center [255, 123] width 8 height 8
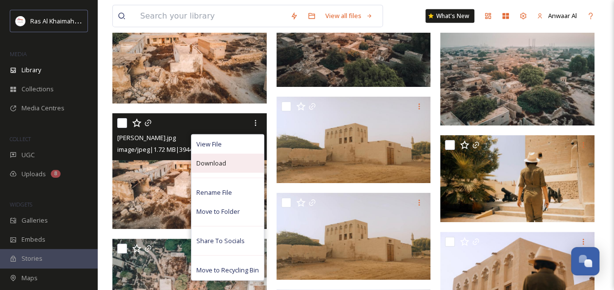
click at [236, 164] on div "Download" at bounding box center [227, 163] width 72 height 19
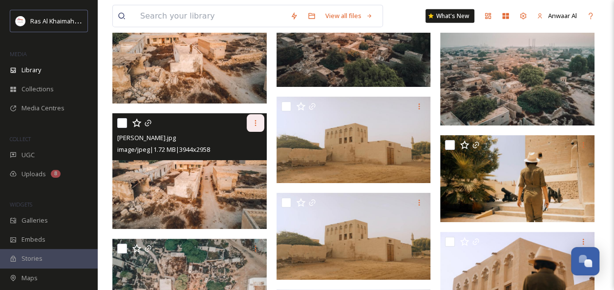
click at [255, 123] on icon at bounding box center [255, 123] width 8 height 8
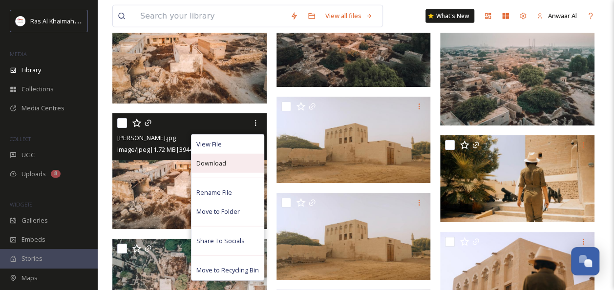
click at [234, 164] on div "Download" at bounding box center [227, 163] width 72 height 19
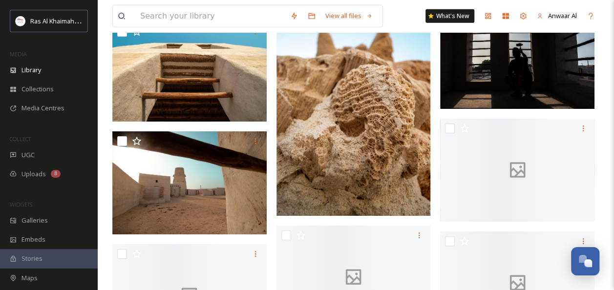
scroll to position [5458, 0]
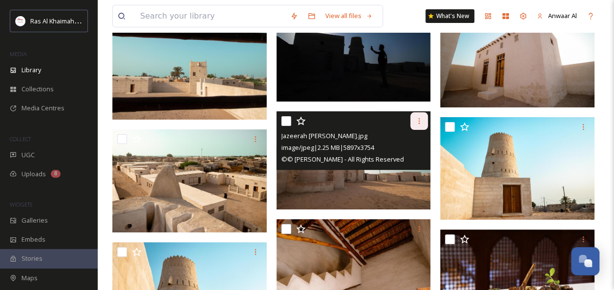
click at [419, 118] on icon at bounding box center [419, 121] width 1 height 6
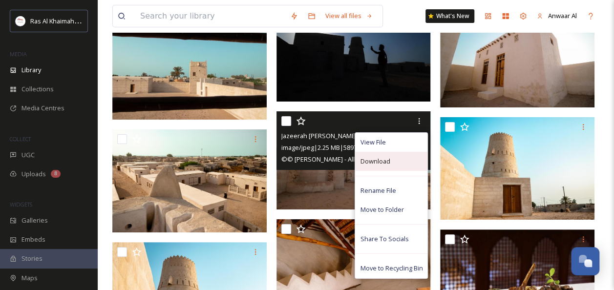
click at [386, 158] on span "Download" at bounding box center [375, 161] width 30 height 9
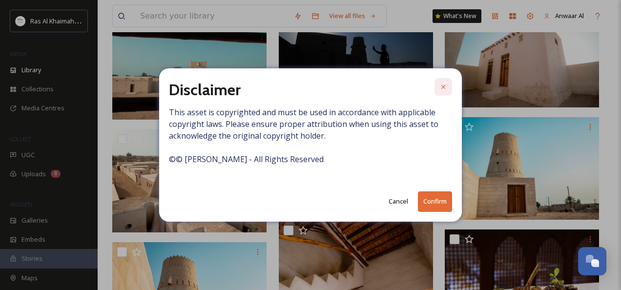
click at [446, 85] on icon at bounding box center [444, 87] width 8 height 8
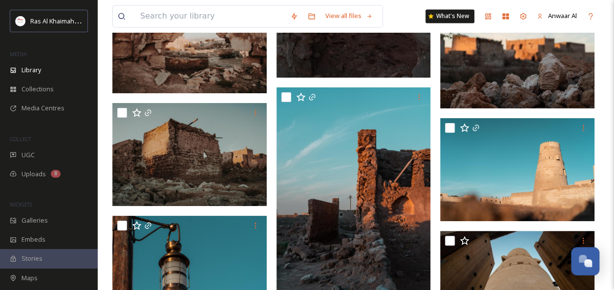
scroll to position [4338, 0]
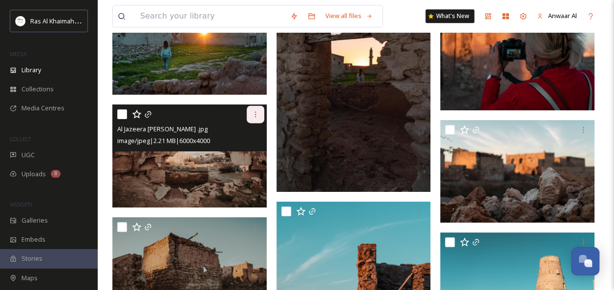
click at [255, 112] on icon at bounding box center [255, 114] width 8 height 8
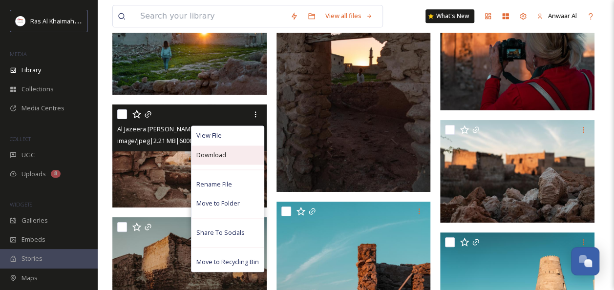
click at [218, 154] on span "Download" at bounding box center [211, 154] width 30 height 9
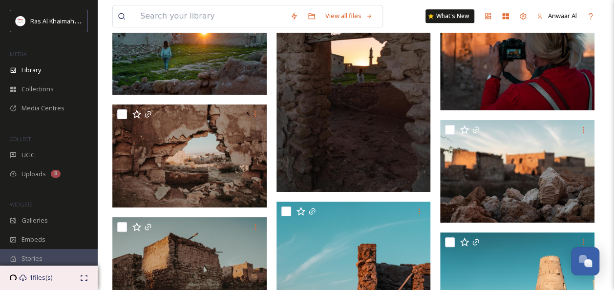
click at [17, 269] on div "1 files(s)" at bounding box center [49, 278] width 98 height 24
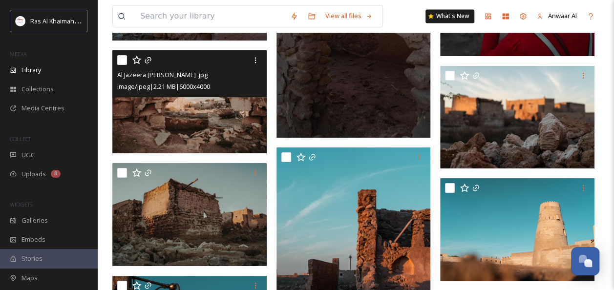
scroll to position [4391, 0]
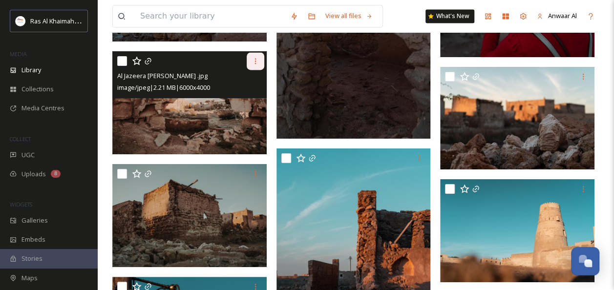
click at [255, 62] on icon at bounding box center [255, 61] width 8 height 8
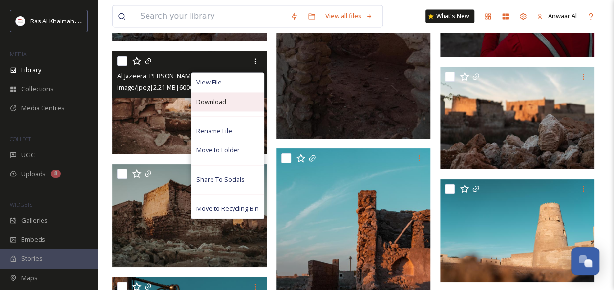
click at [216, 104] on span "Download" at bounding box center [211, 101] width 30 height 9
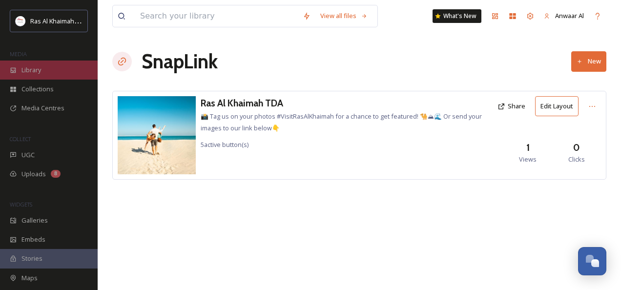
click at [40, 71] on span "Library" at bounding box center [31, 69] width 20 height 9
